Goal: Transaction & Acquisition: Purchase product/service

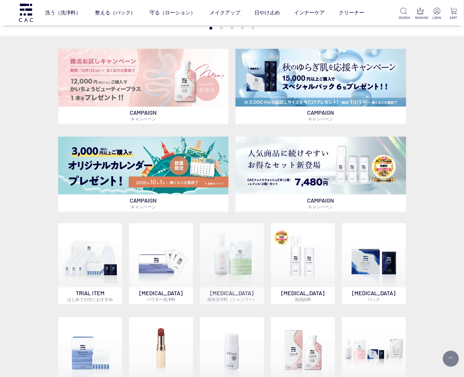
scroll to position [200, 0]
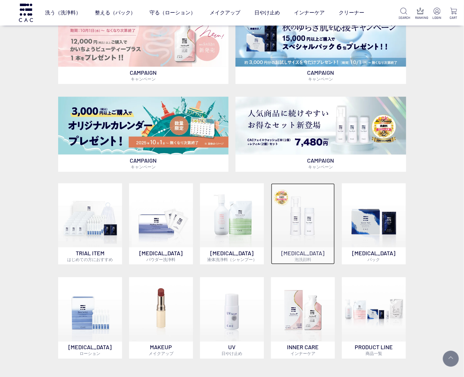
click at [291, 219] on img at bounding box center [303, 215] width 64 height 64
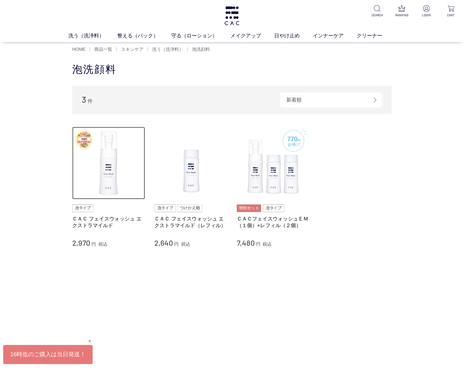
click at [104, 162] on img at bounding box center [108, 163] width 73 height 73
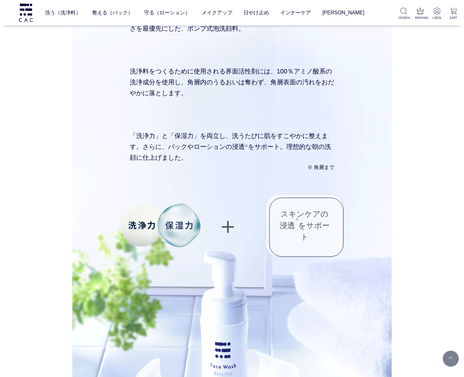
scroll to position [1876, 0]
